Goal: Task Accomplishment & Management: Manage account settings

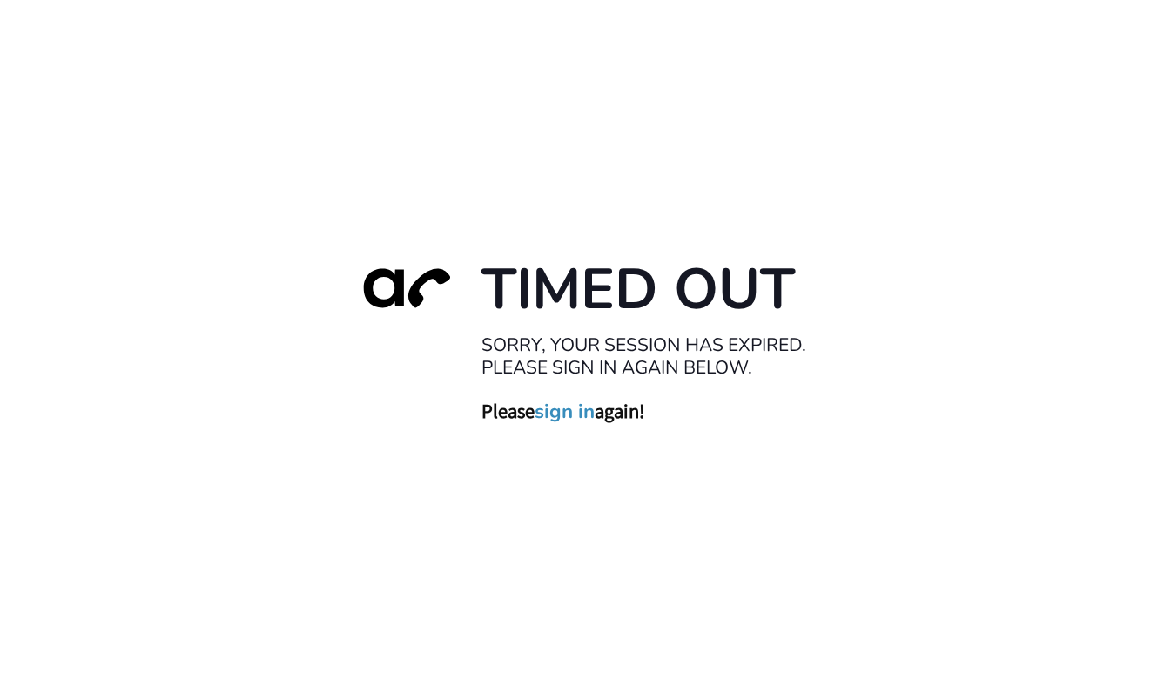
click at [567, 412] on link "sign in" at bounding box center [564, 411] width 60 height 24
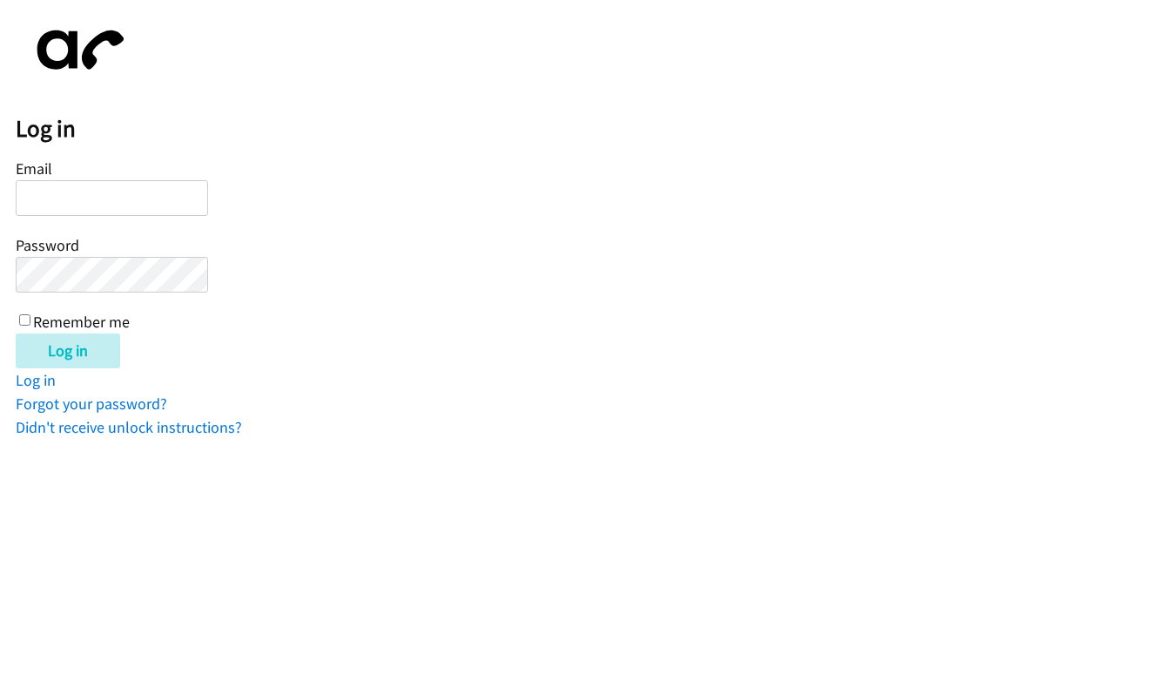
click at [130, 203] on input "Email" at bounding box center [112, 198] width 192 height 36
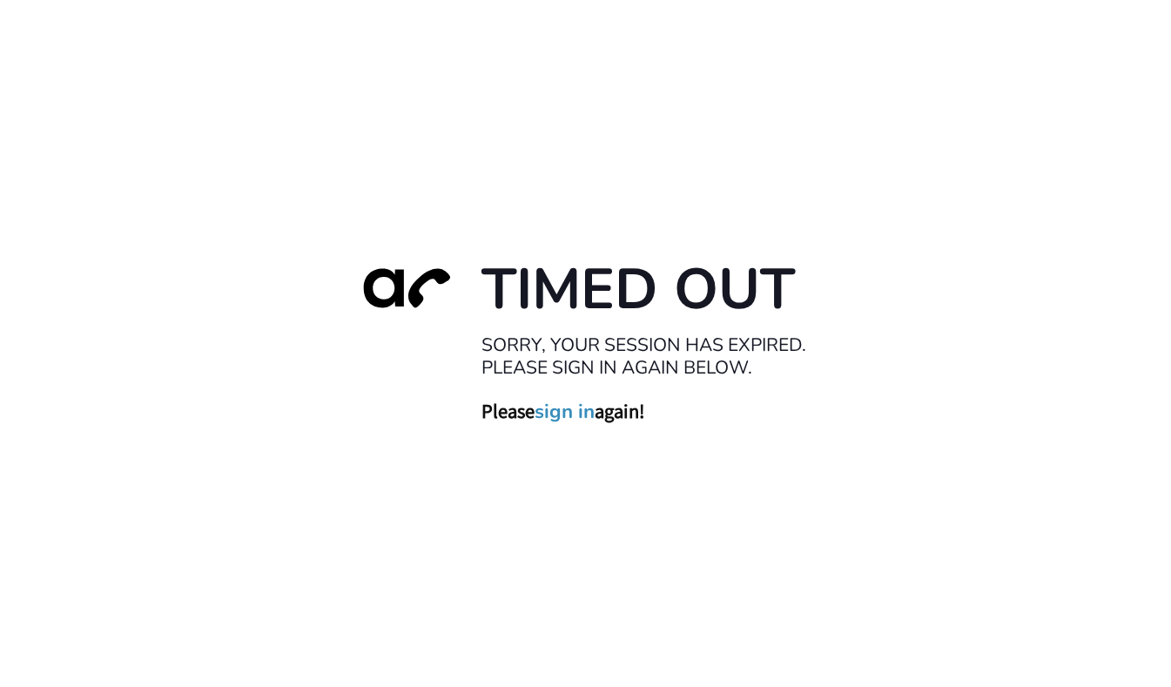
click at [579, 410] on link "sign in" at bounding box center [564, 411] width 60 height 24
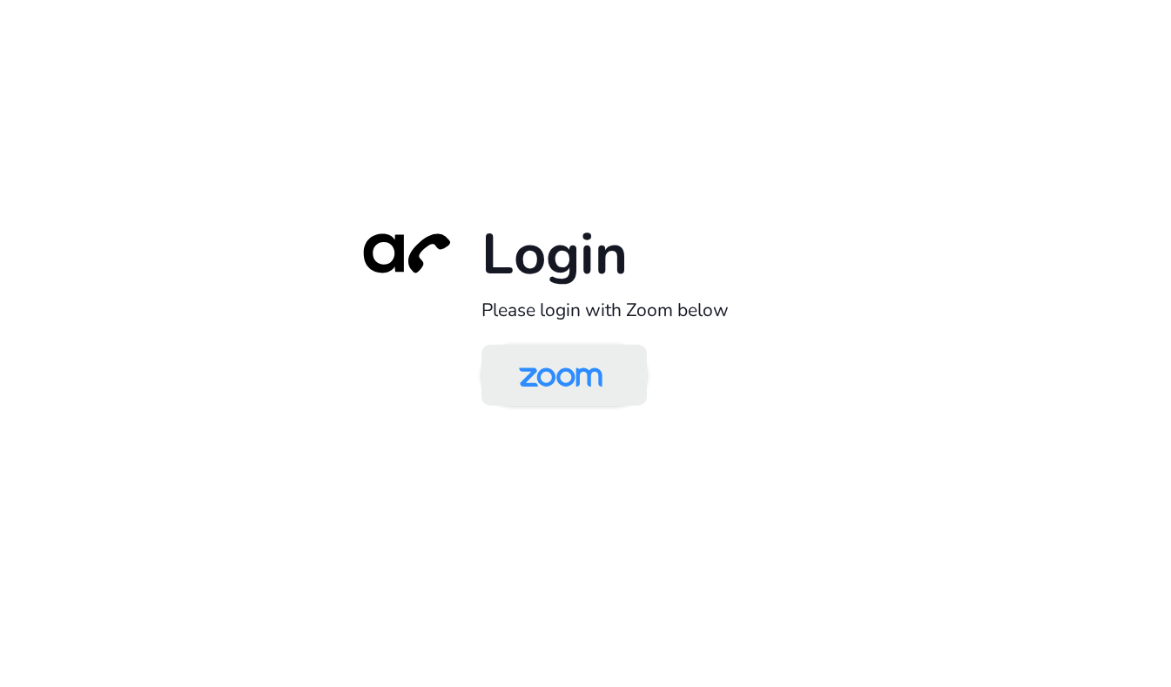
click at [581, 376] on img at bounding box center [560, 376] width 120 height 57
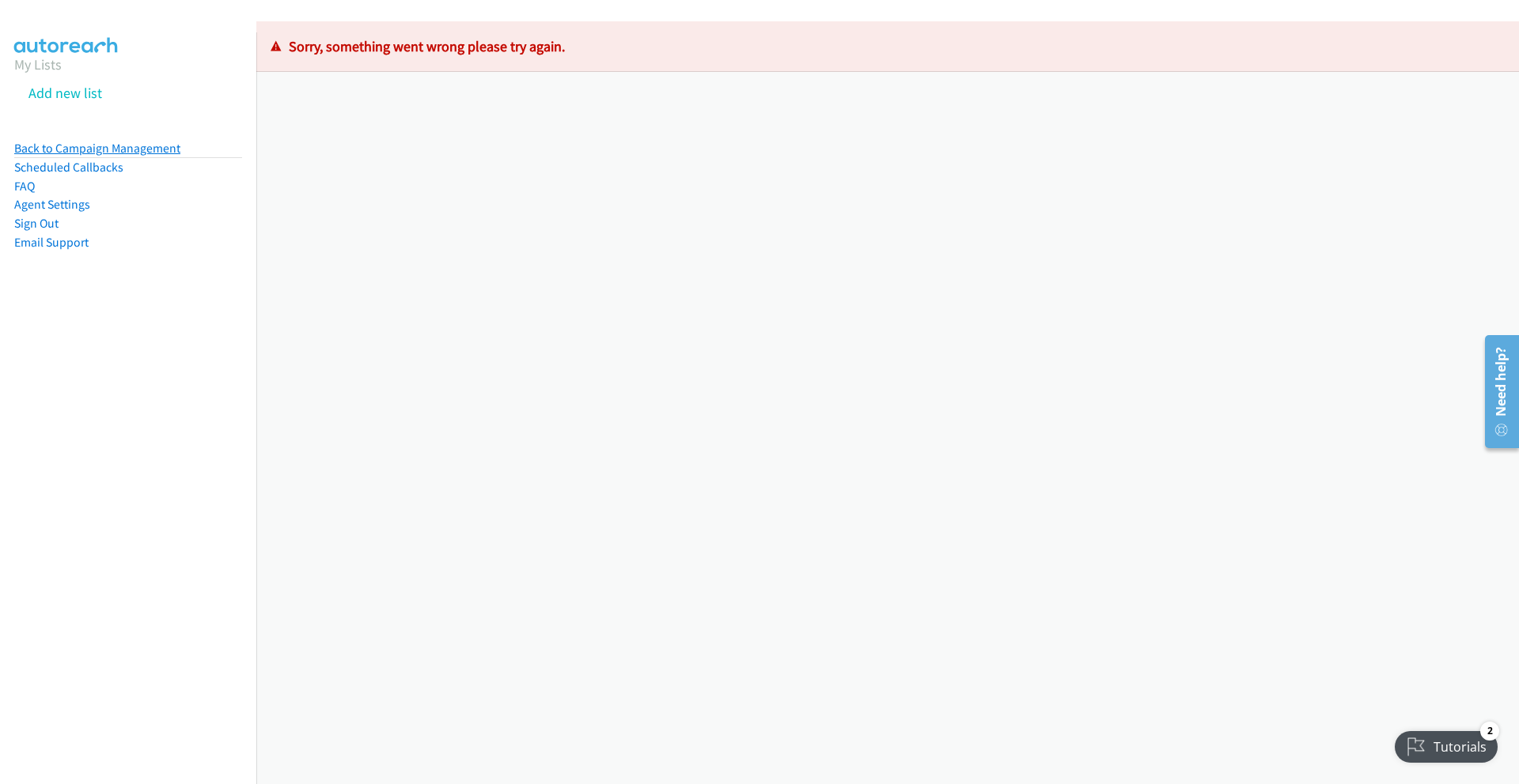
click at [145, 143] on link "Back to Campaign Management" at bounding box center [97, 148] width 166 height 15
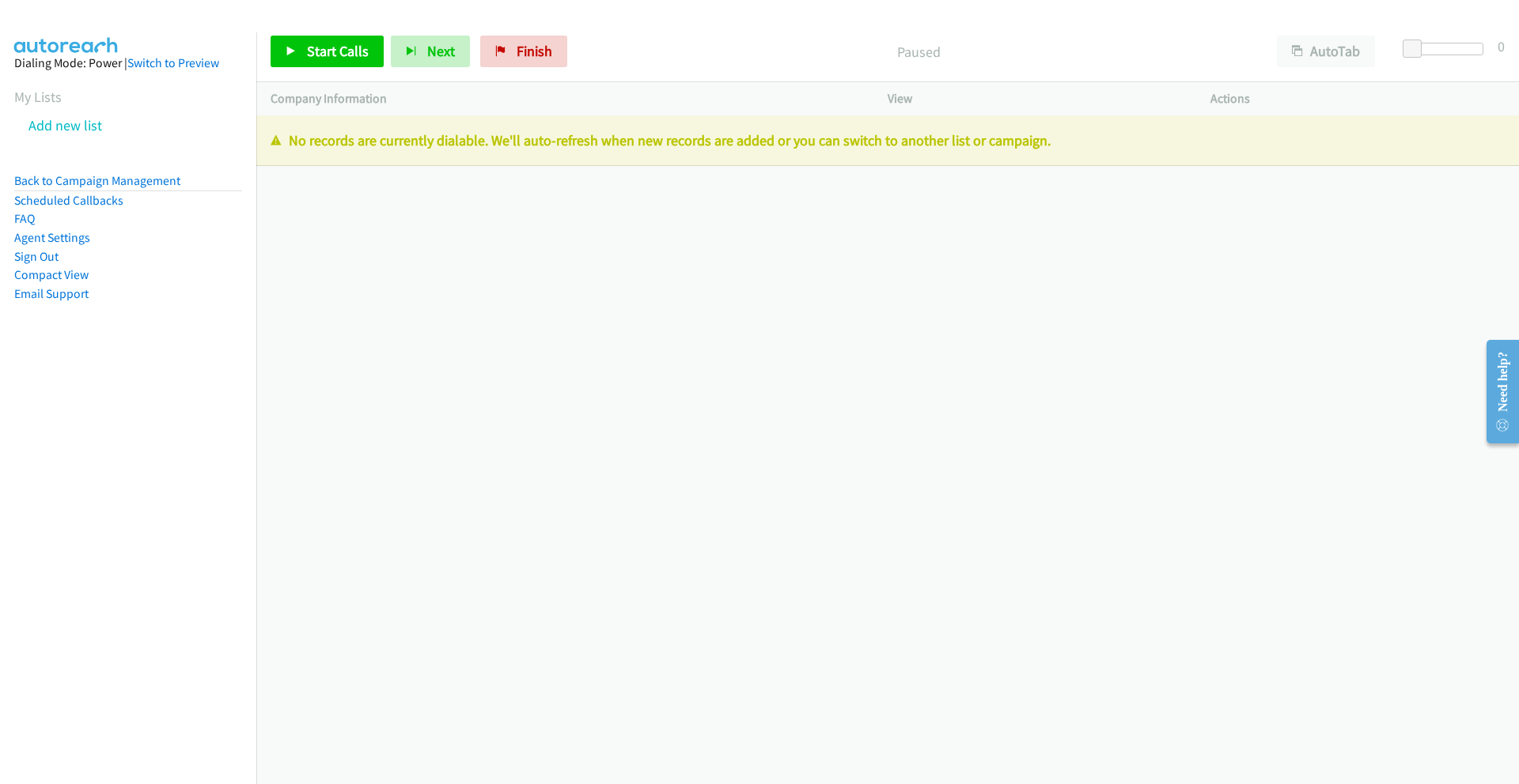
drag, startPoint x: 1051, startPoint y: 139, endPoint x: 294, endPoint y: 140, distance: 757.0
click at [294, 140] on p "No records are currently dialable. We'll auto-refresh when new records are adde…" at bounding box center [888, 140] width 1234 height 21
copy p "No records are currently dialable. We'll auto-refresh when new records are adde…"
click at [70, 177] on link "Back to Campaign Management" at bounding box center [97, 181] width 166 height 15
click at [72, 180] on link "Back to Campaign Management" at bounding box center [97, 181] width 166 height 15
